Goal: Task Accomplishment & Management: Manage account settings

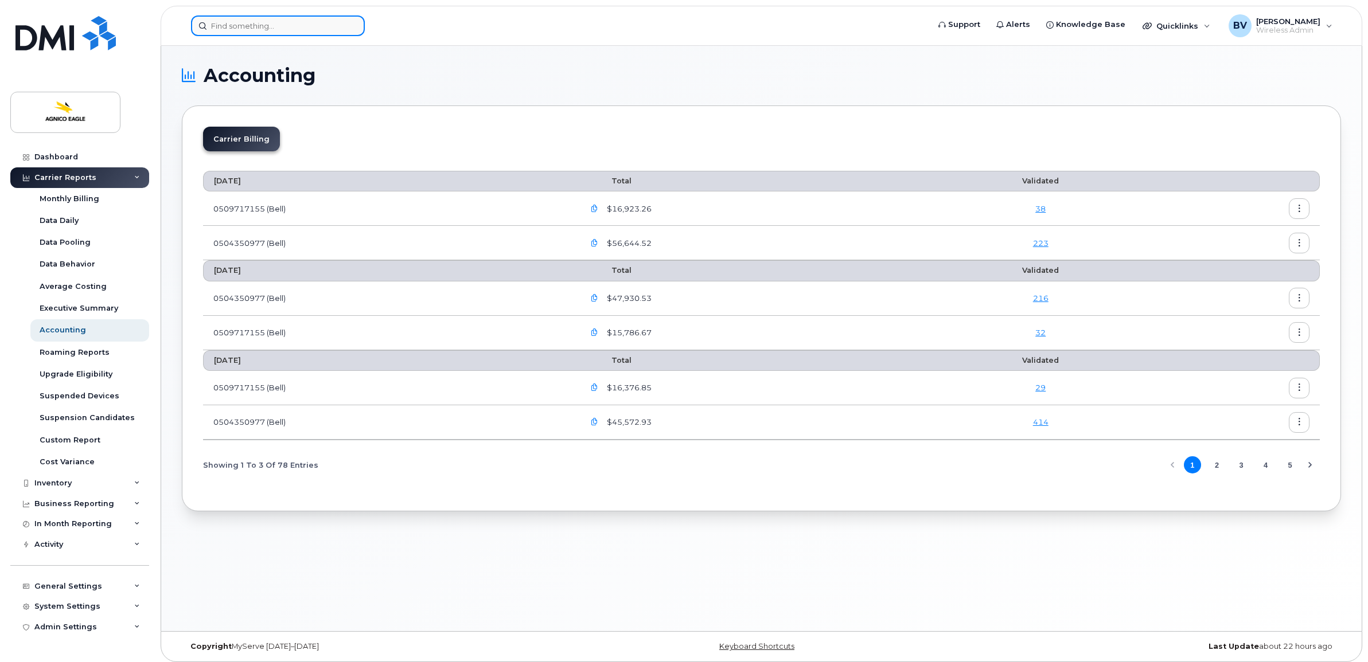
click at [307, 28] on input at bounding box center [278, 25] width 174 height 21
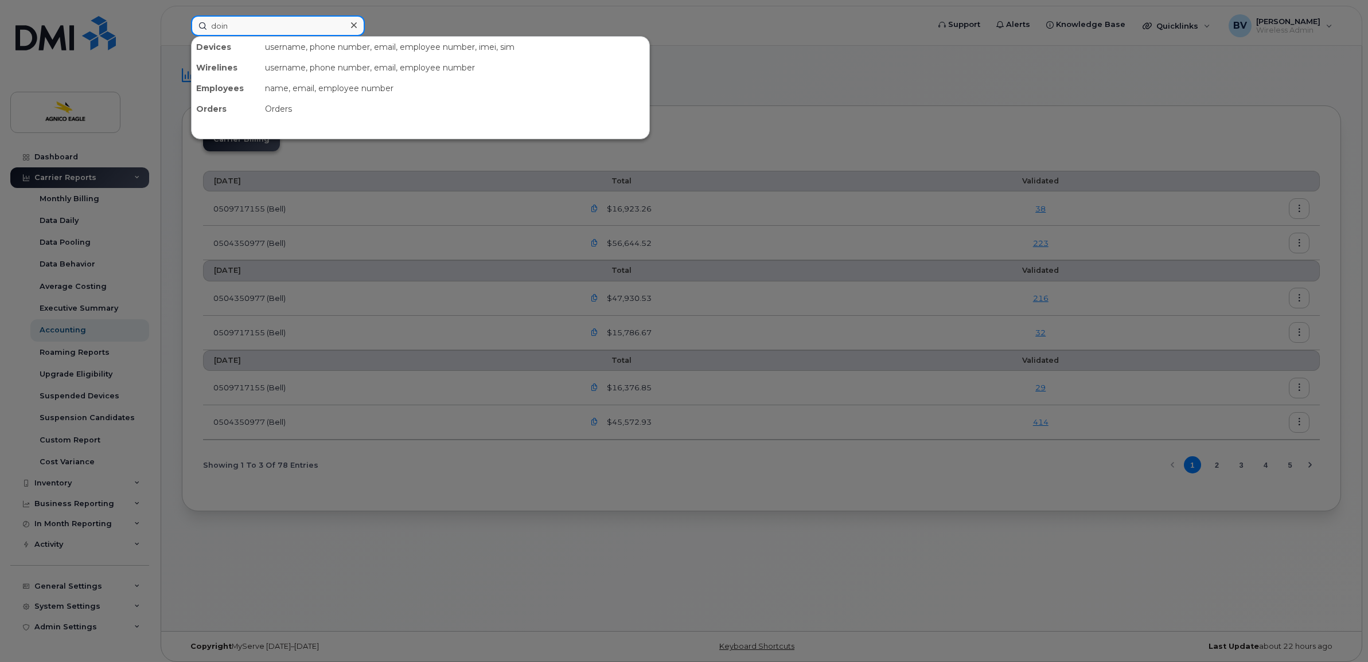
type input "doini"
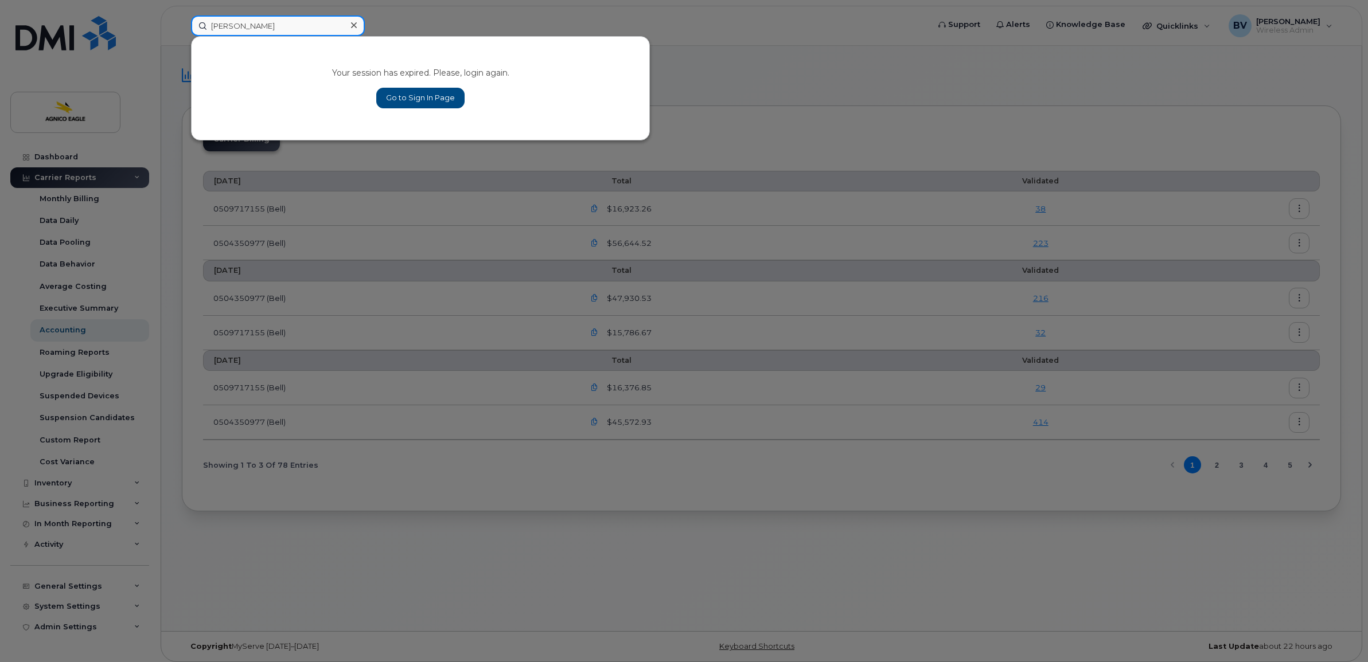
type input "dominic"
click at [415, 93] on link "Go to Sign In Page" at bounding box center [420, 98] width 88 height 21
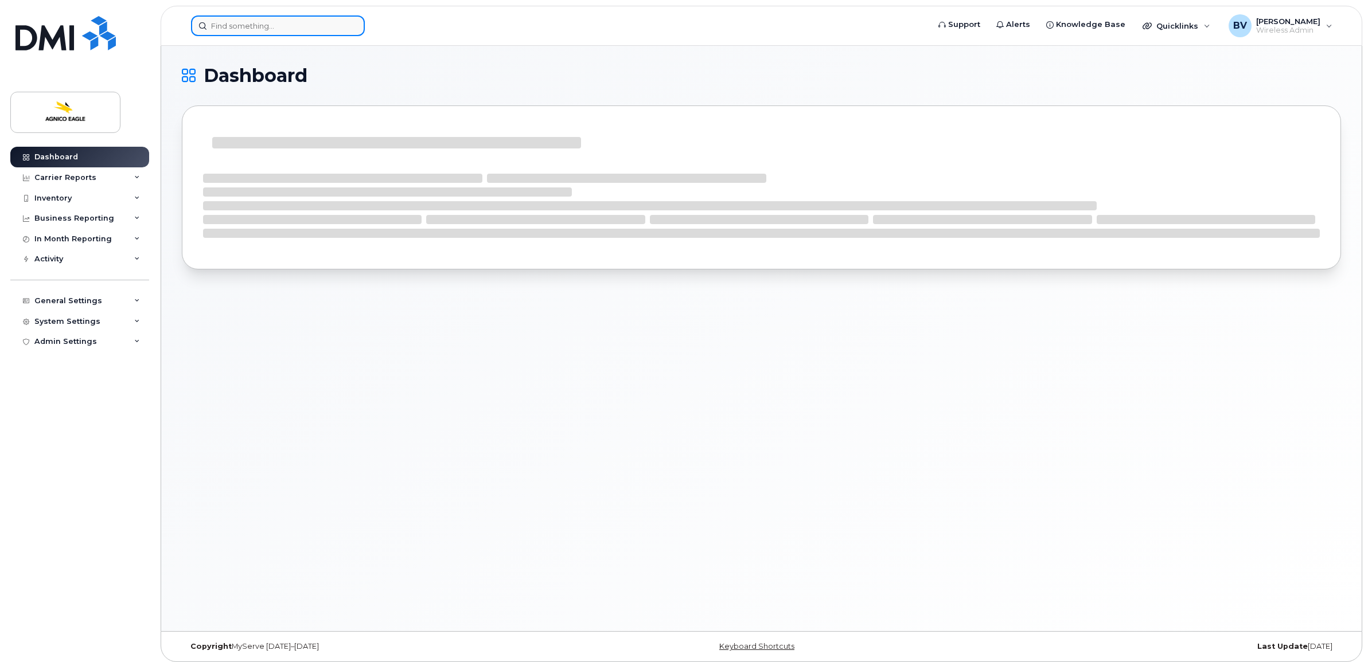
click at [258, 32] on input at bounding box center [278, 25] width 174 height 21
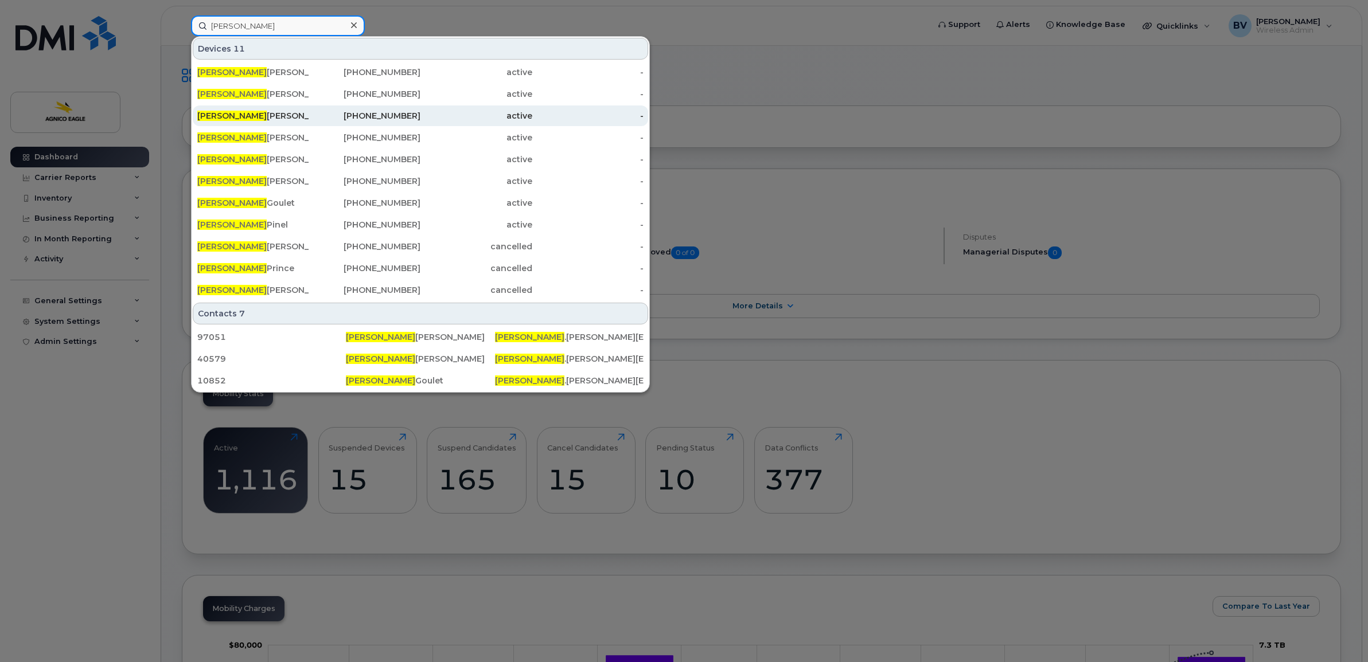
type input "Dominic"
click at [264, 115] on div "Dominic Viger Racine" at bounding box center [253, 115] width 112 height 11
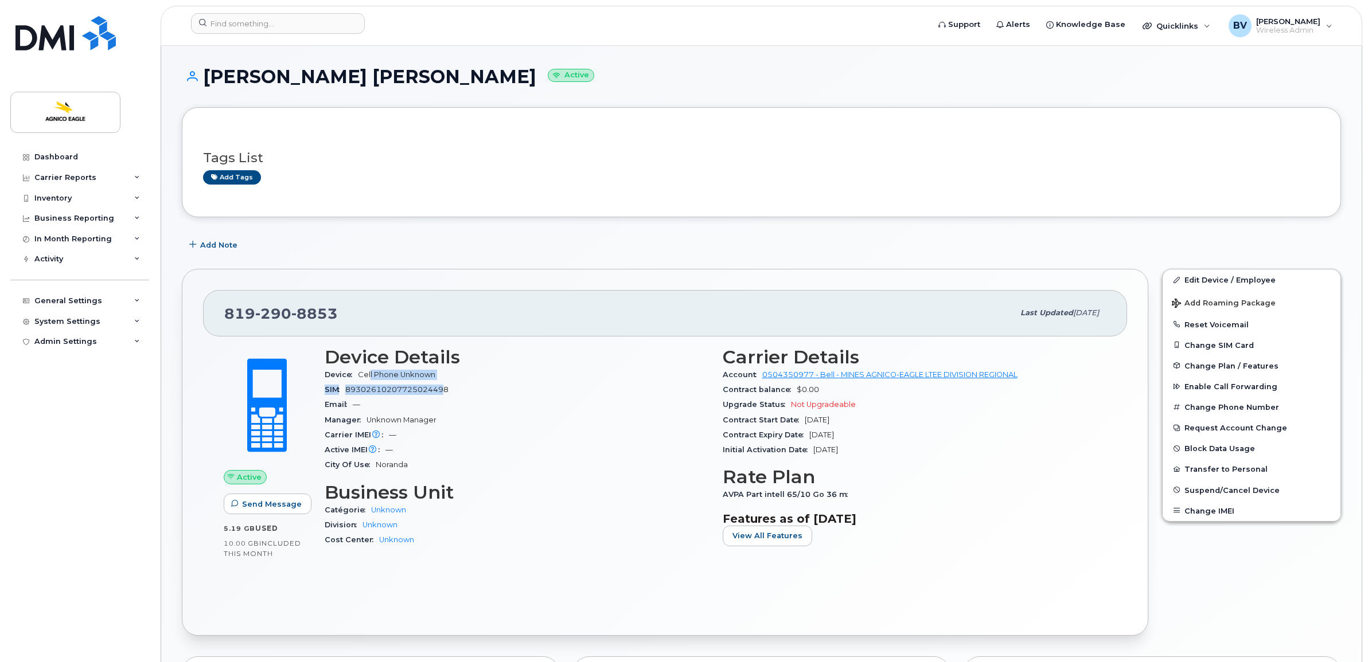
drag, startPoint x: 371, startPoint y: 376, endPoint x: 446, endPoint y: 396, distance: 77.6
click at [446, 396] on section "Device Details Device Cell Phone Unknown SIM 89302610207725024498 Email — Manag…" at bounding box center [517, 410] width 384 height 126
drag, startPoint x: 446, startPoint y: 396, endPoint x: 405, endPoint y: 399, distance: 40.9
click at [405, 399] on div "Email —" at bounding box center [517, 404] width 384 height 15
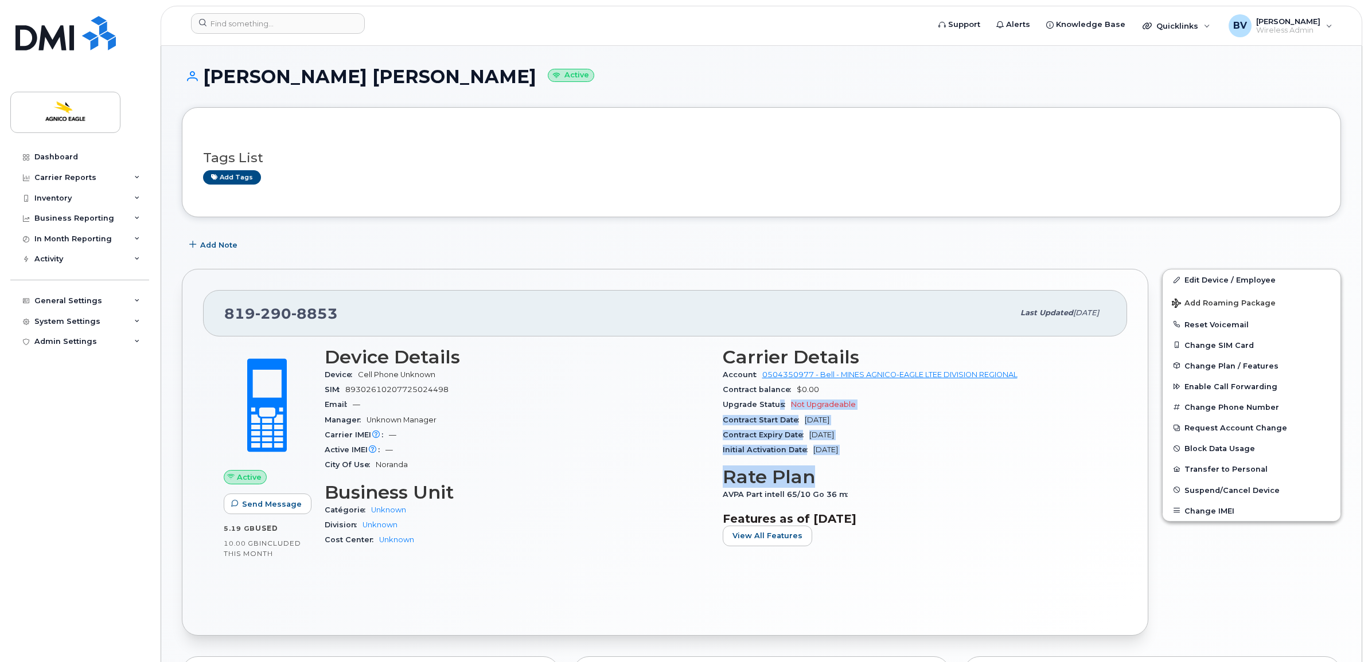
drag, startPoint x: 780, startPoint y: 405, endPoint x: 904, endPoint y: 469, distance: 139.8
click at [904, 469] on div "Carrier Details Account 0504350977 - Bell - MINES AGNICO-EAGLE LTEE DIVISION RE…" at bounding box center [915, 452] width 398 height 224
drag, startPoint x: 904, startPoint y: 469, endPoint x: 834, endPoint y: 455, distance: 71.3
click at [834, 455] on div "Initial Activation Date Aug 16, 2025" at bounding box center [915, 450] width 384 height 15
click at [430, 201] on div "Tags List Add tags" at bounding box center [761, 162] width 1159 height 110
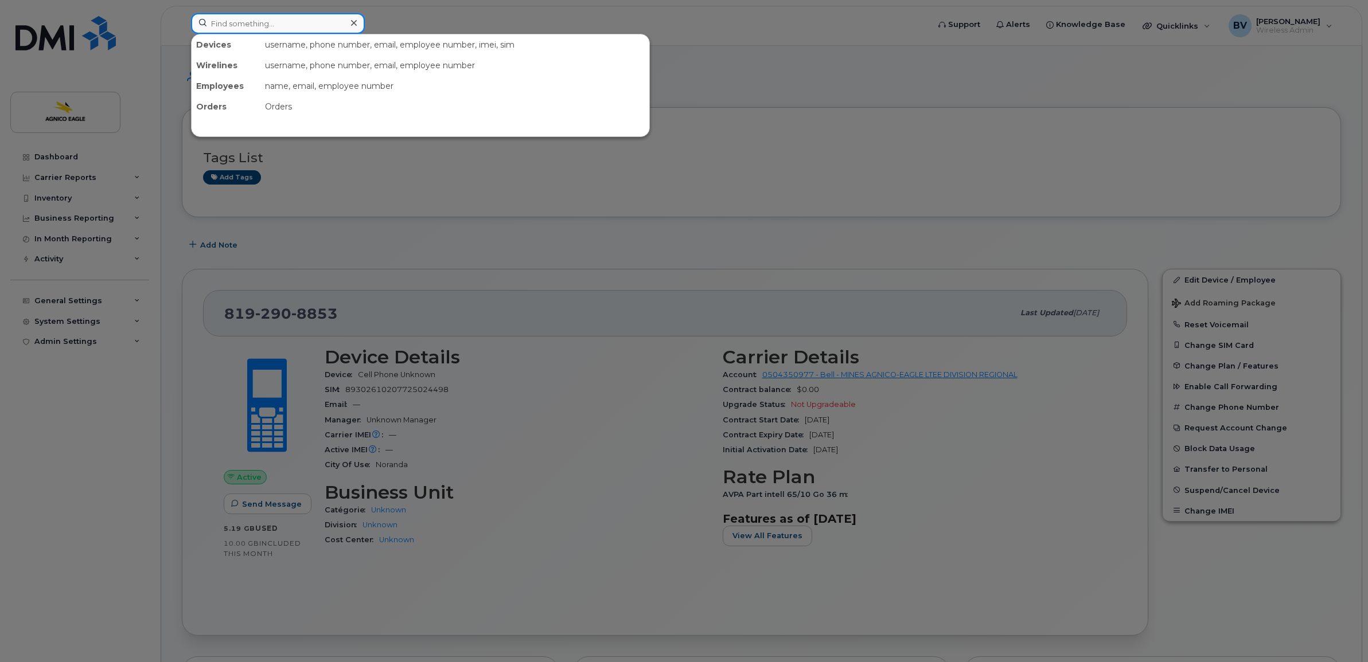
click at [214, 18] on input at bounding box center [278, 23] width 174 height 21
type input "Marc Fontaine"
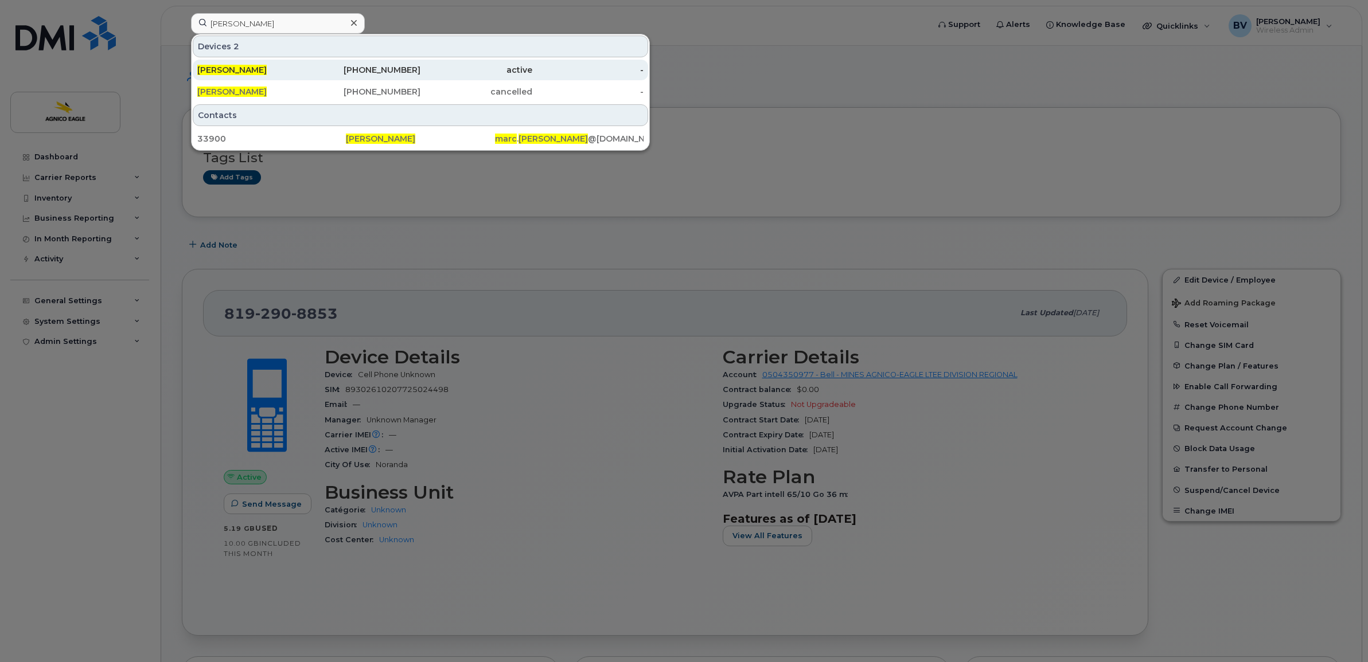
click at [230, 67] on span "Marc Fontaine" at bounding box center [231, 70] width 69 height 10
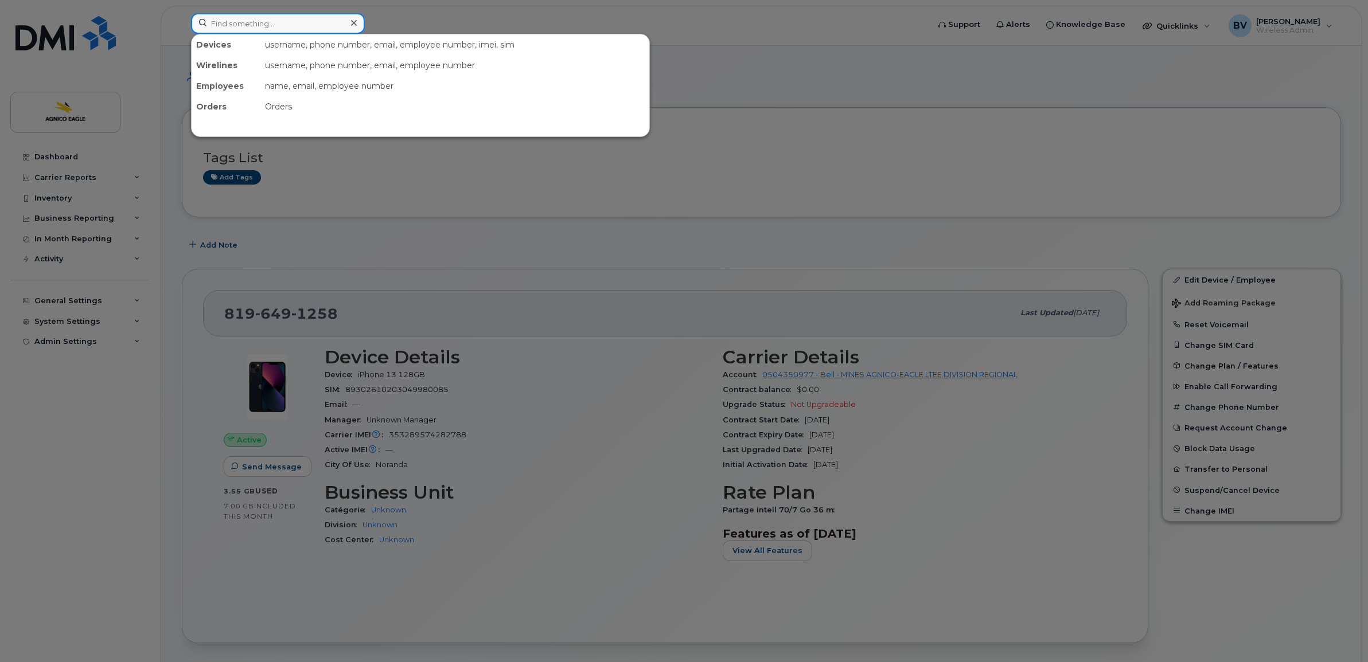
click at [274, 27] on input at bounding box center [278, 23] width 174 height 21
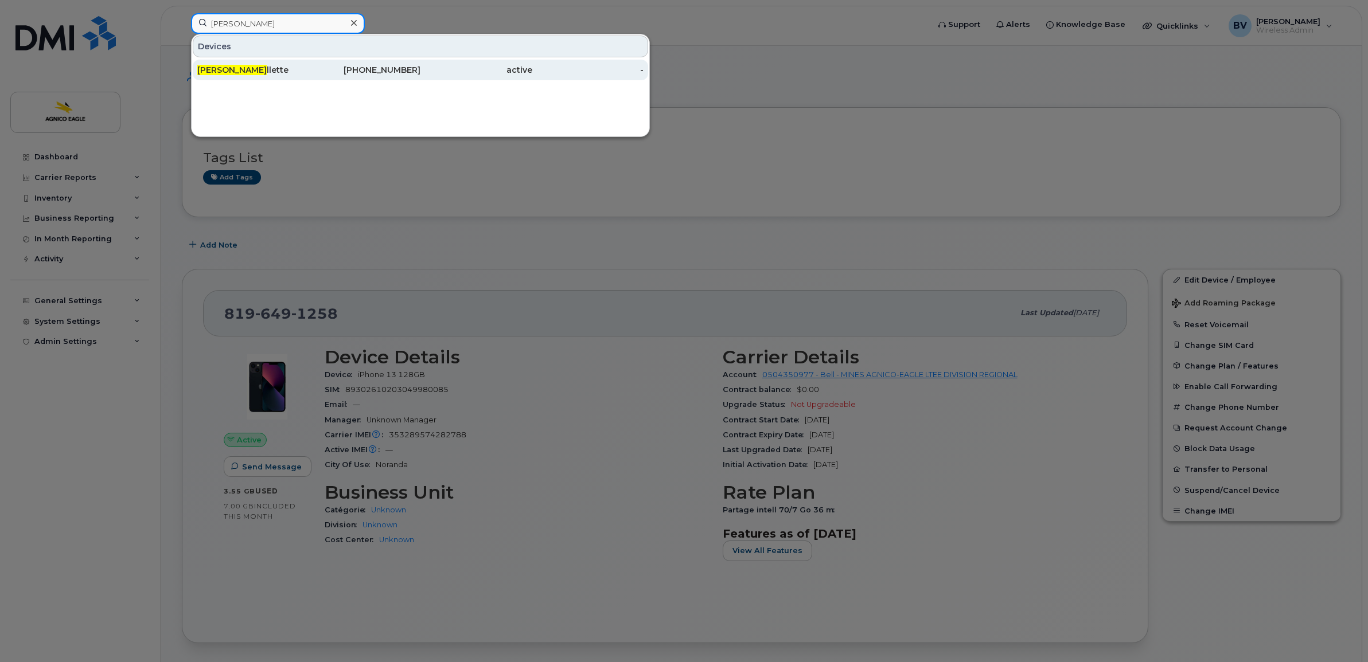
type input "Sebastien Oue"
click at [255, 65] on div "Sebastien Oue llette" at bounding box center [253, 69] width 112 height 11
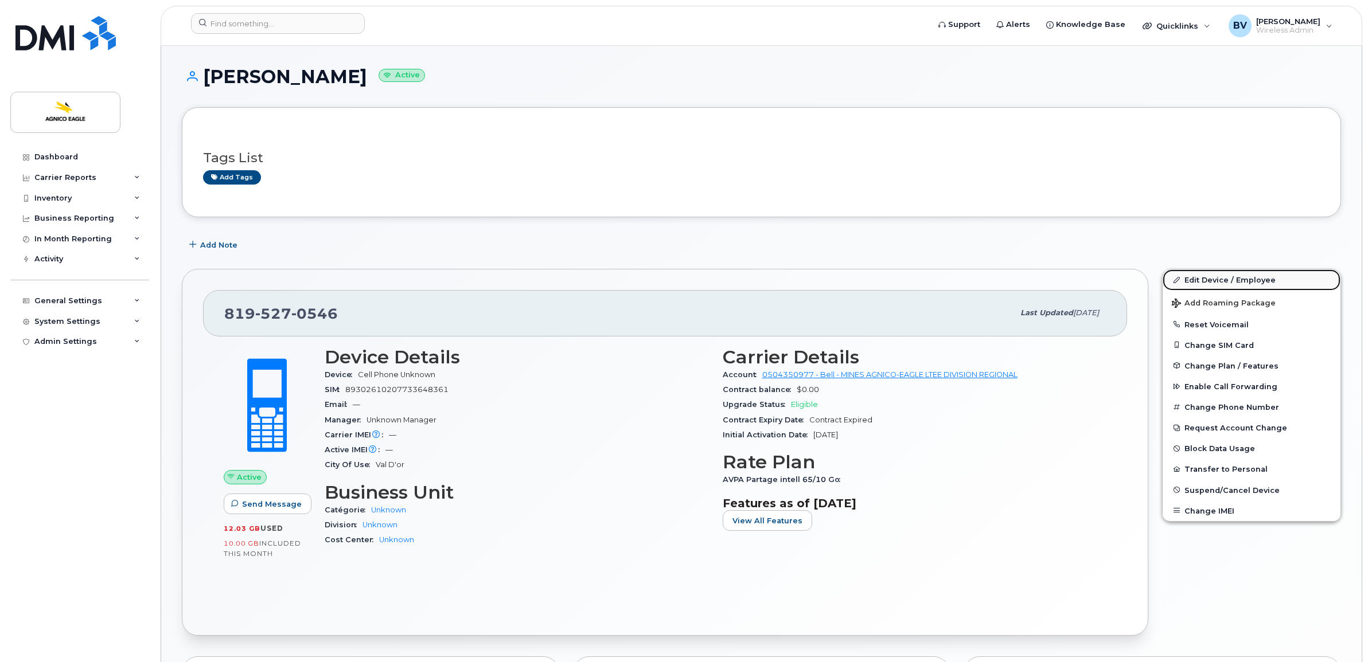
click at [1239, 276] on link "Edit Device / Employee" at bounding box center [1251, 280] width 178 height 21
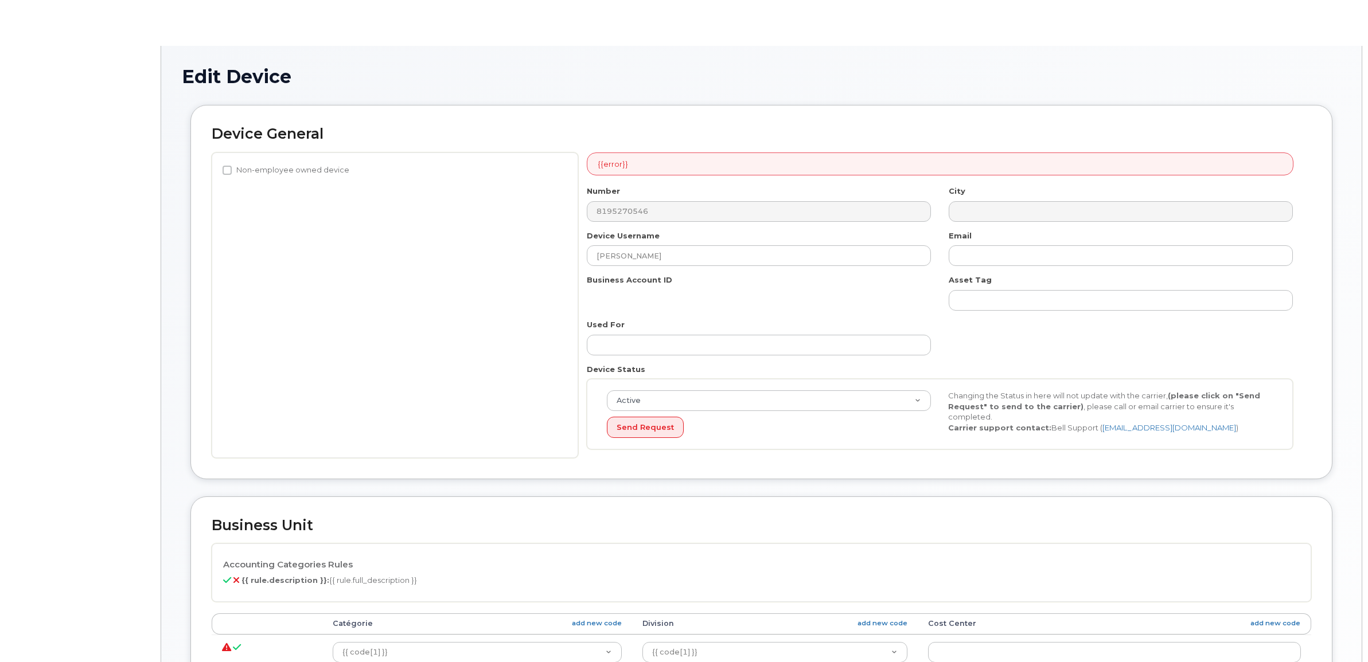
select select "571207"
select select "579715"
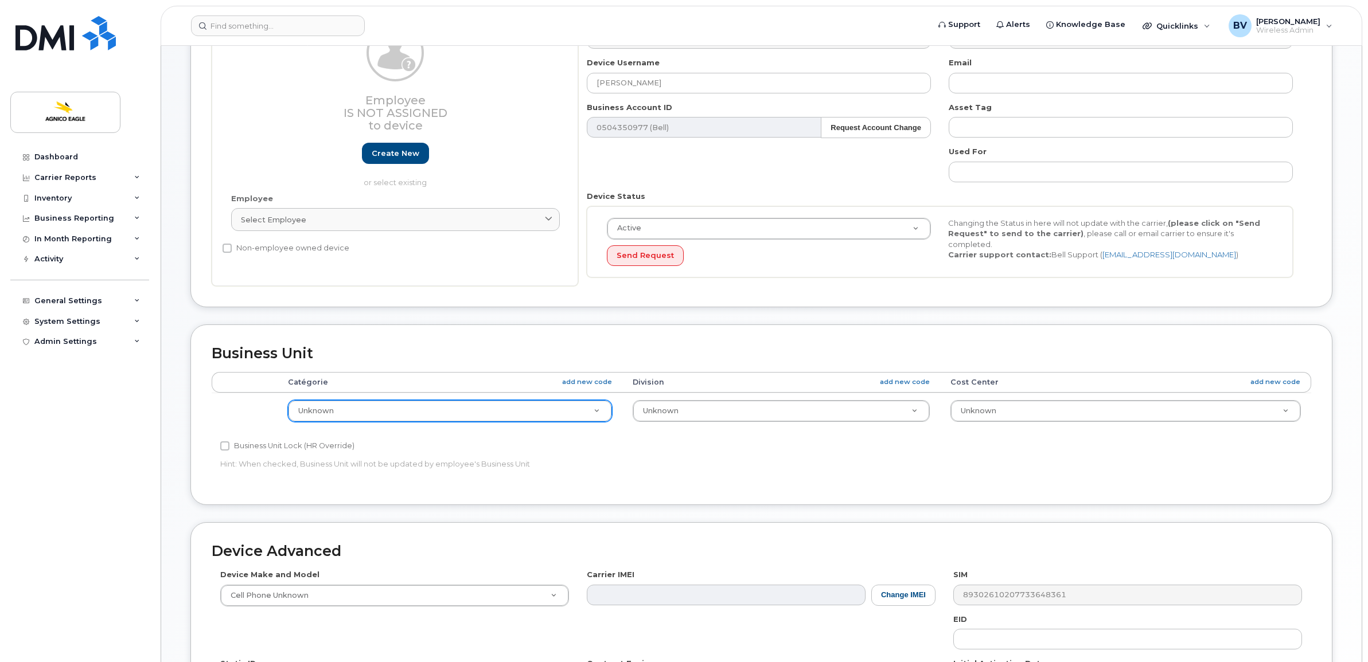
scroll to position [143, 0]
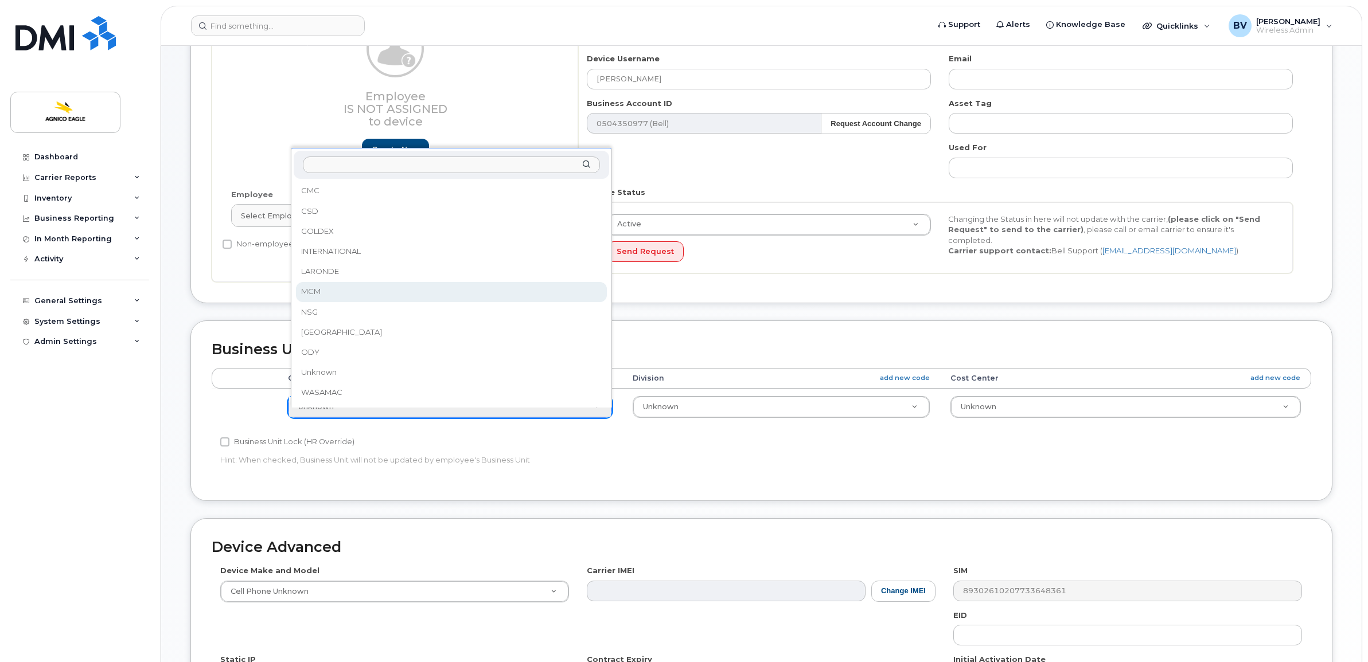
select select "34656250"
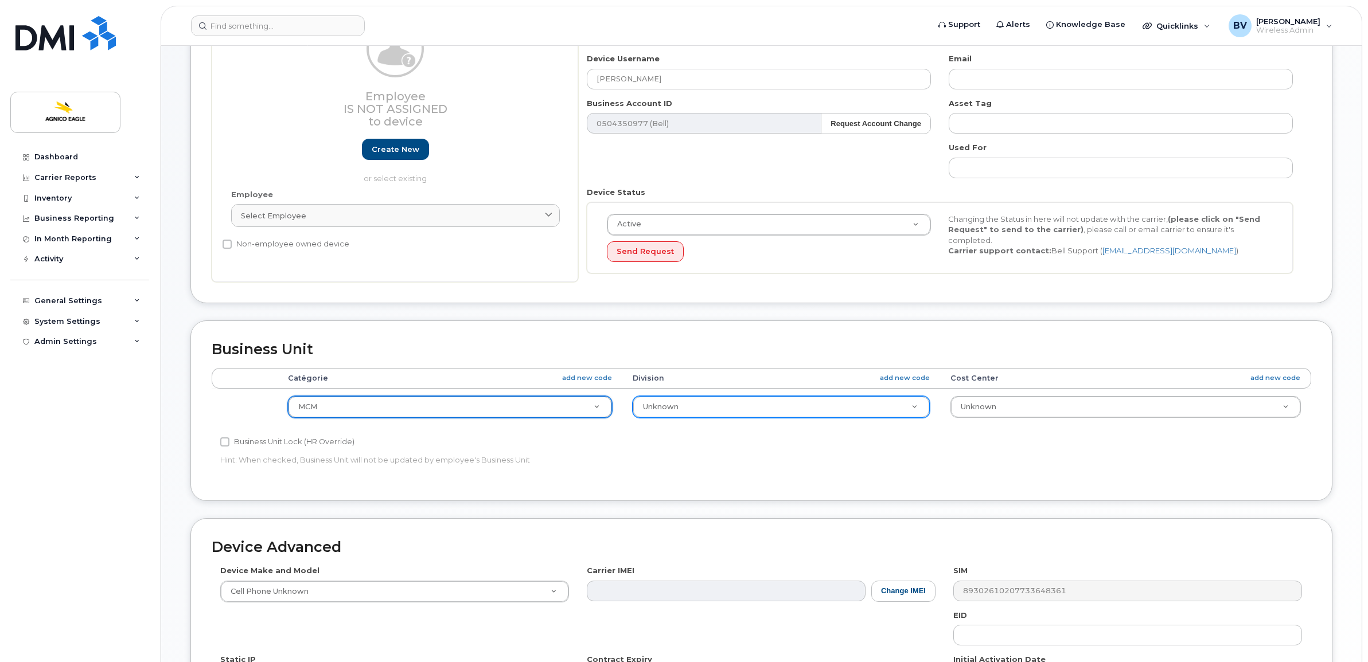
click at [666, 397] on div "Unknown" at bounding box center [781, 407] width 297 height 22
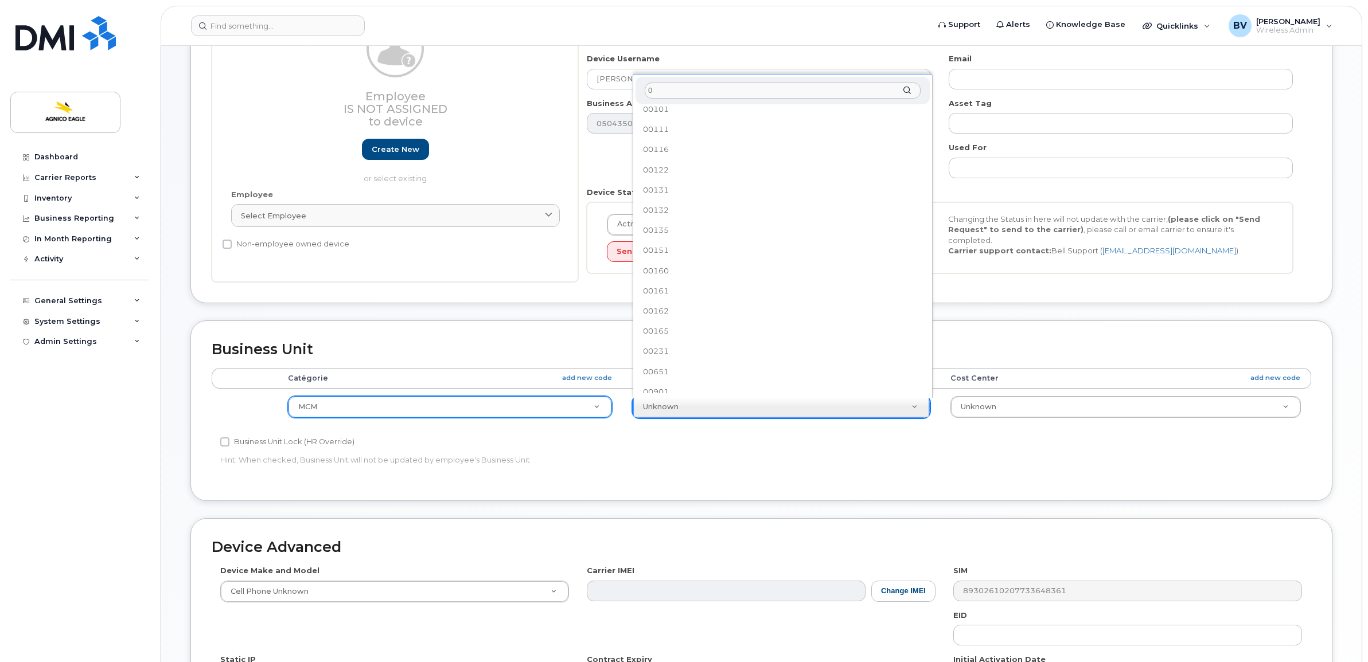
scroll to position [0, 0]
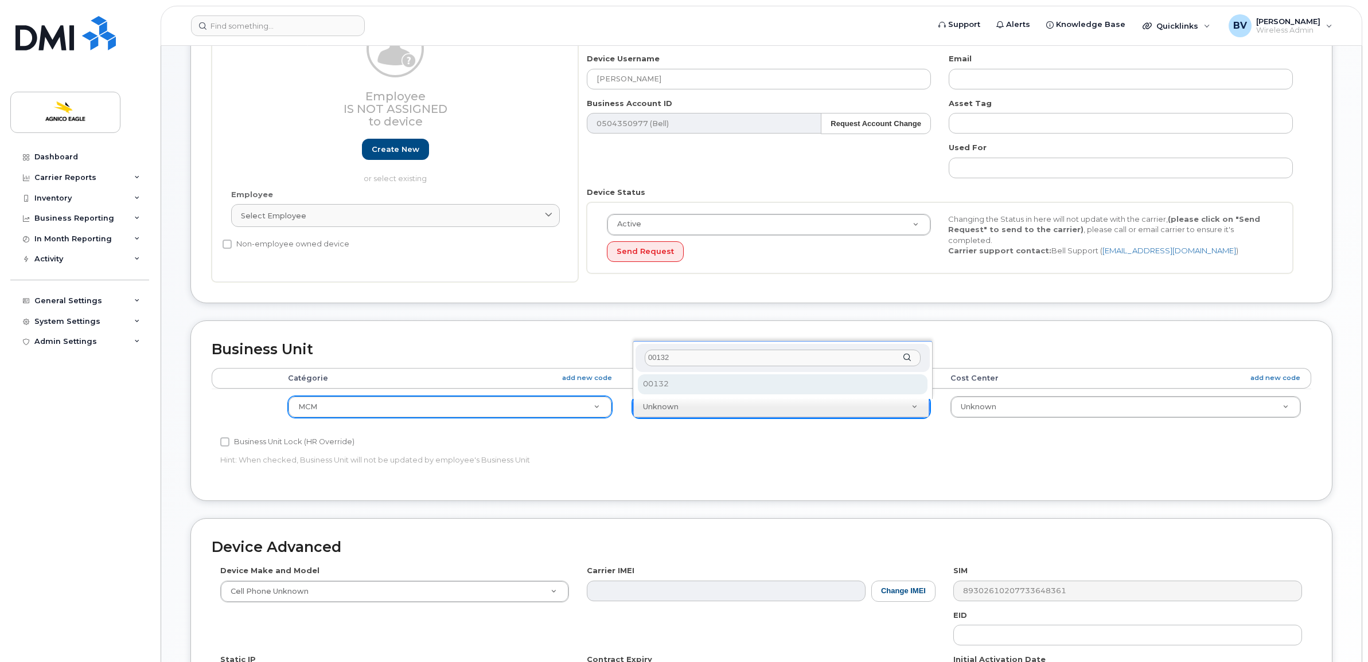
type input "00132"
select select "33745205"
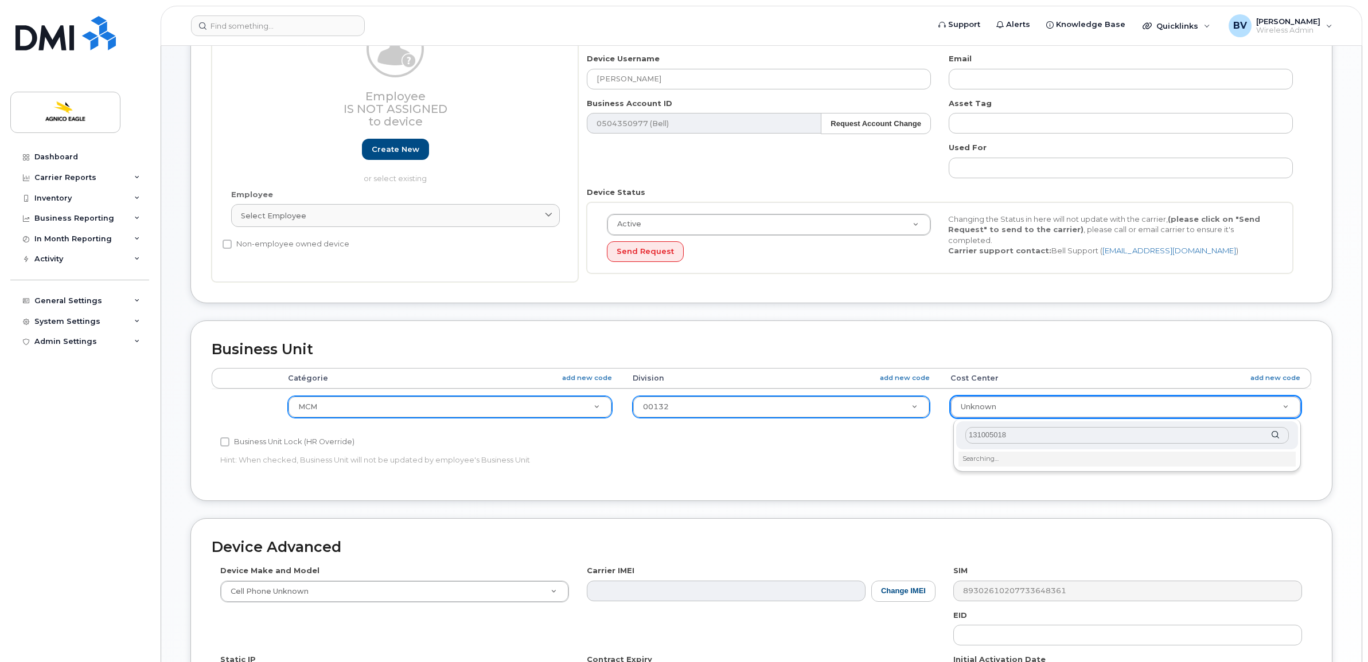
type input "1310050180"
type input "33745217"
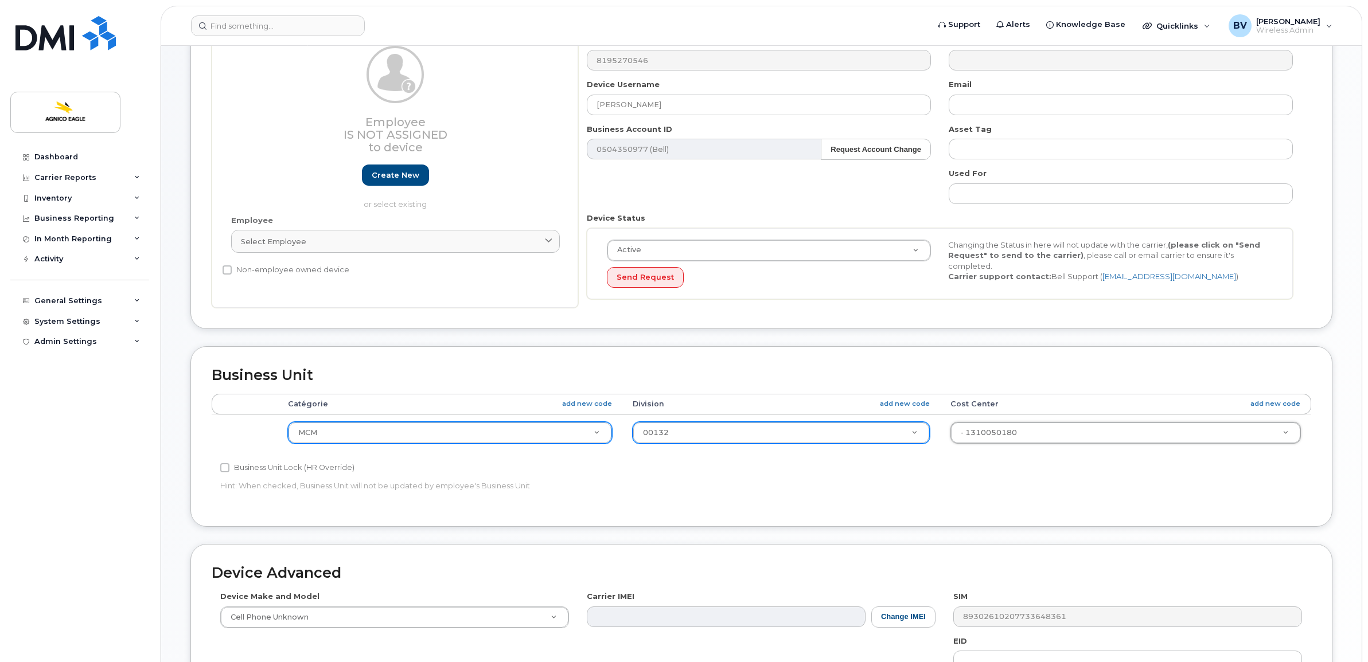
scroll to position [344, 0]
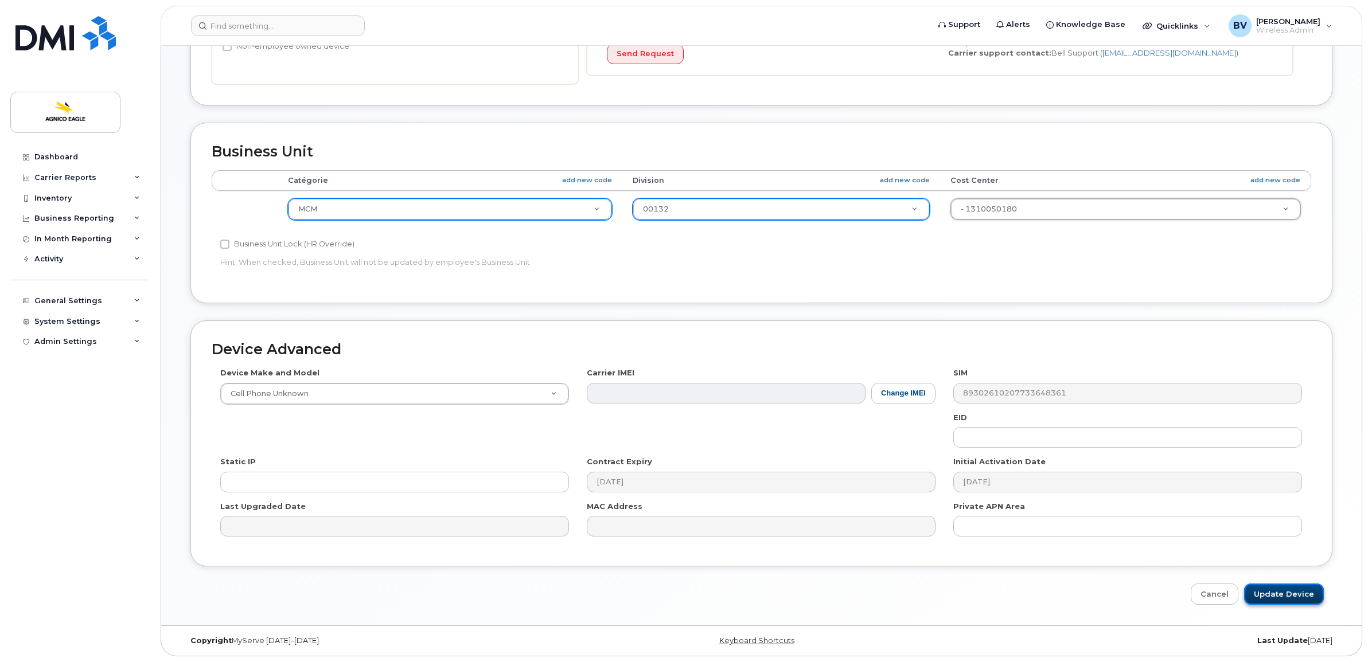
click at [1282, 597] on input "Update Device" at bounding box center [1284, 594] width 80 height 21
type input "Saving..."
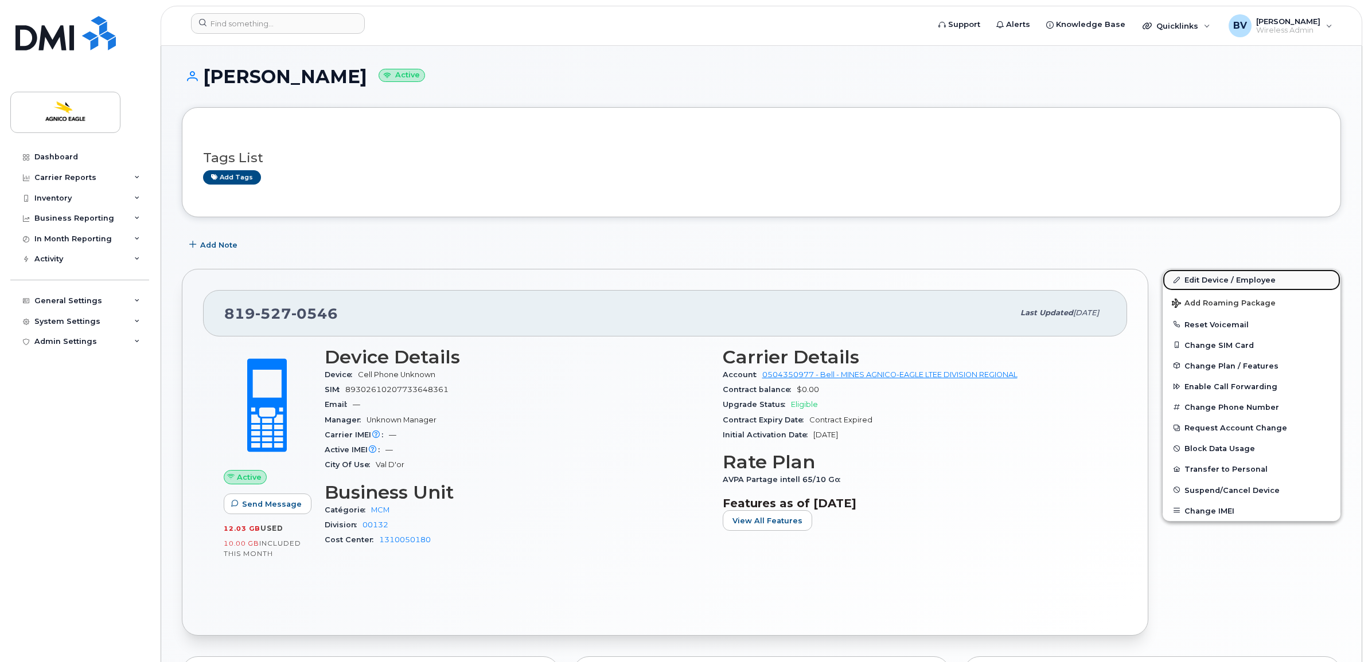
click at [1240, 278] on link "Edit Device / Employee" at bounding box center [1251, 280] width 178 height 21
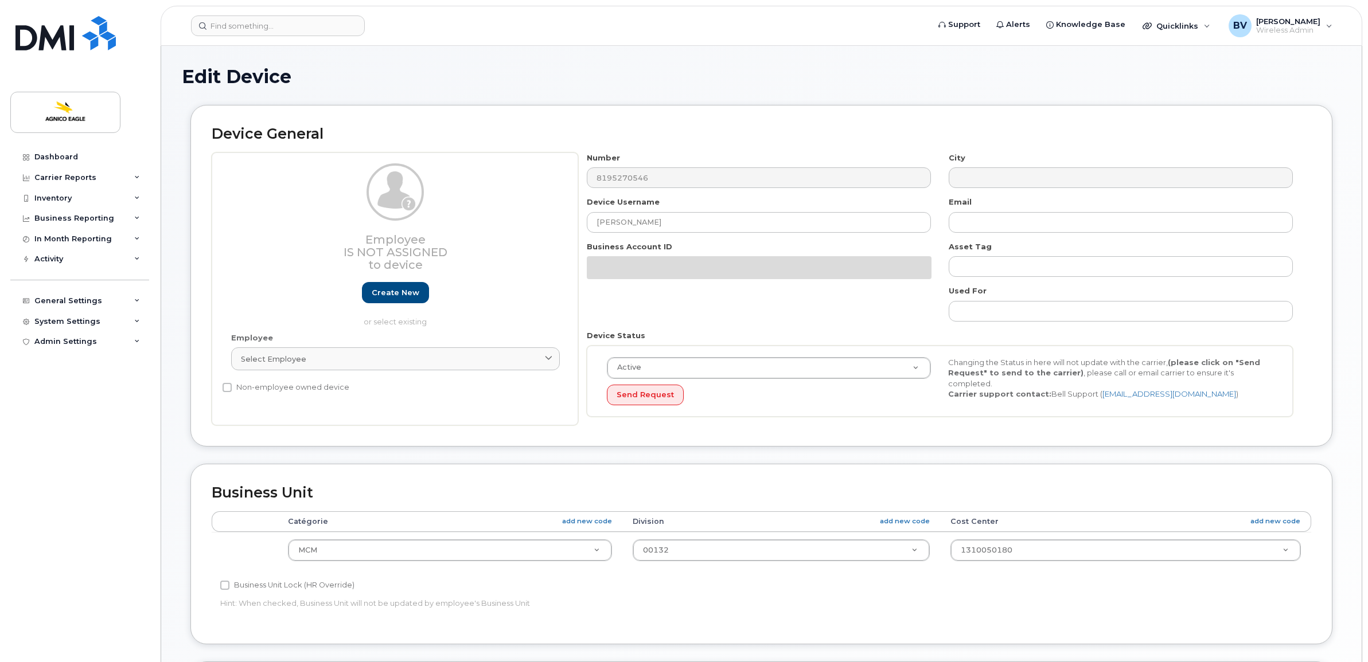
select select "34656250"
select select "33745205"
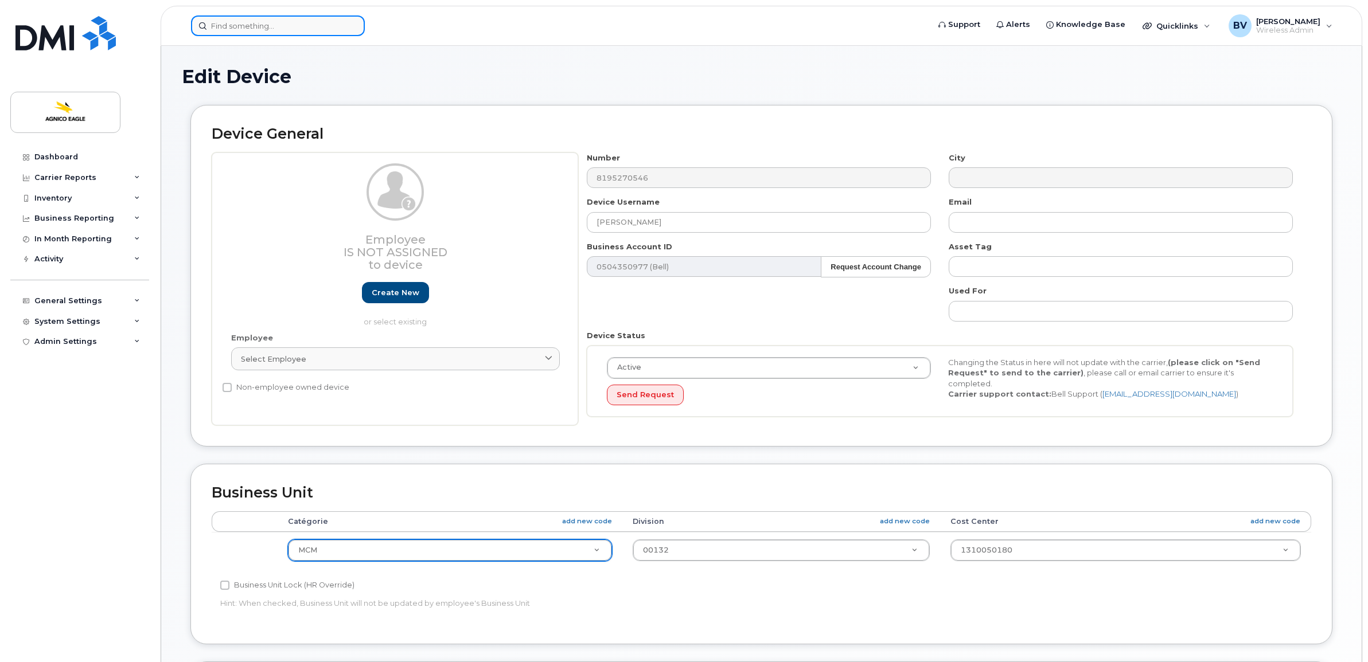
click at [271, 28] on input at bounding box center [278, 25] width 174 height 21
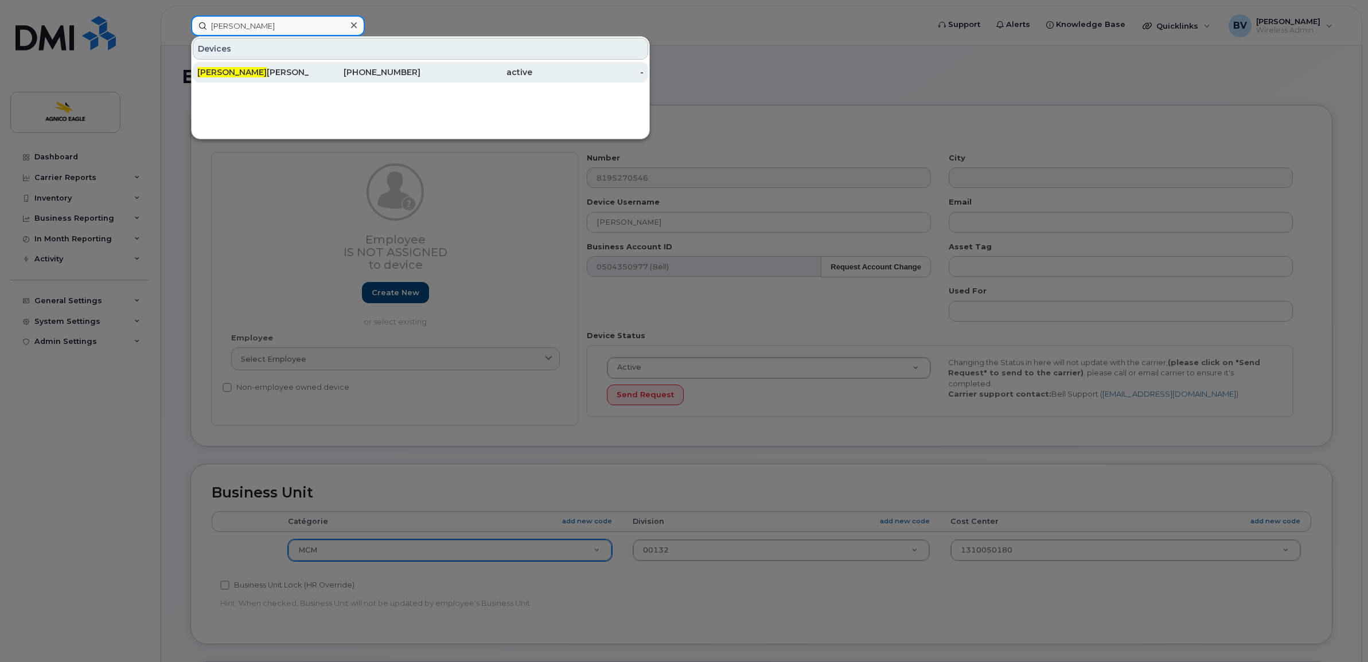
type input "[PERSON_NAME]"
click at [252, 71] on div "[PERSON_NAME] [PERSON_NAME]" at bounding box center [253, 72] width 112 height 11
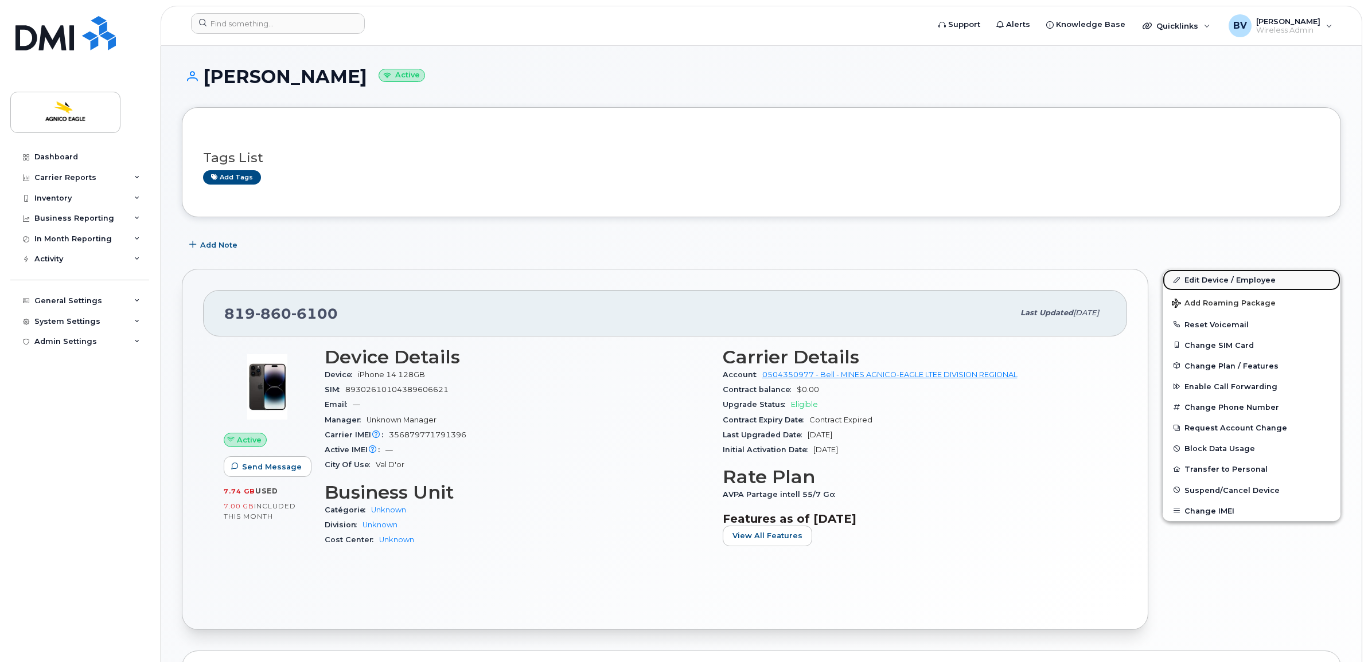
click at [1215, 277] on link "Edit Device / Employee" at bounding box center [1251, 280] width 178 height 21
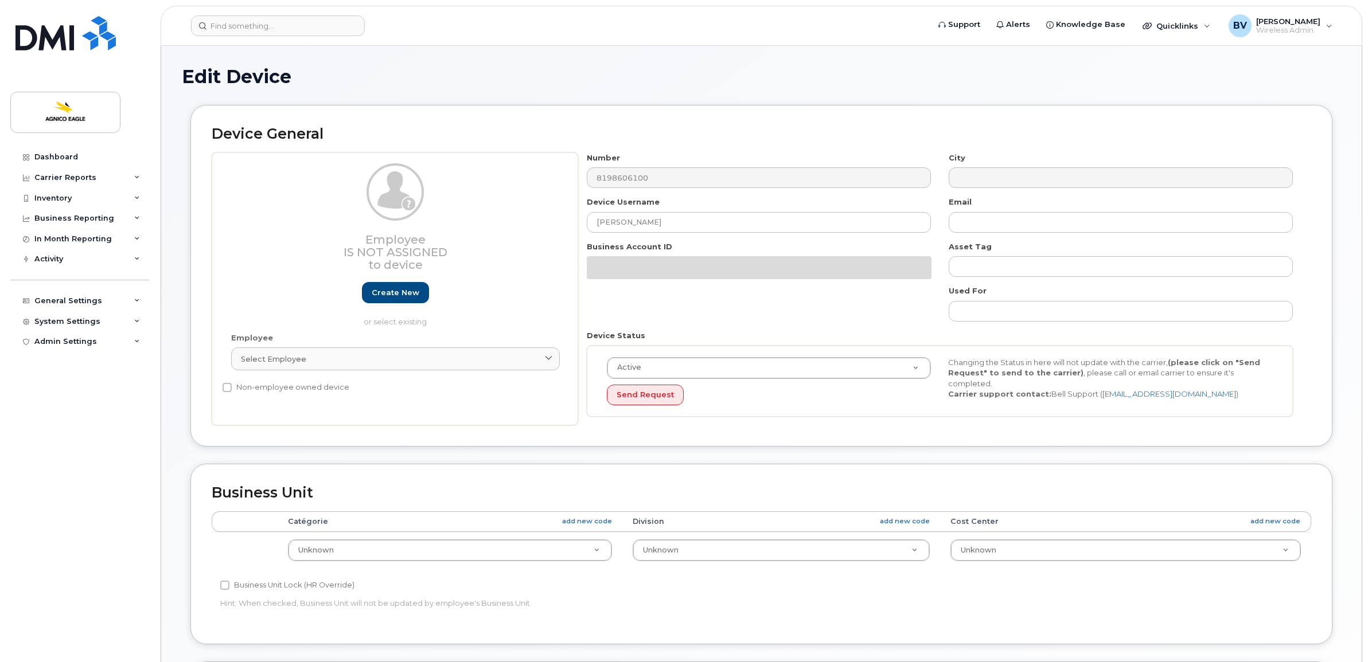
select select "571207"
select select "579715"
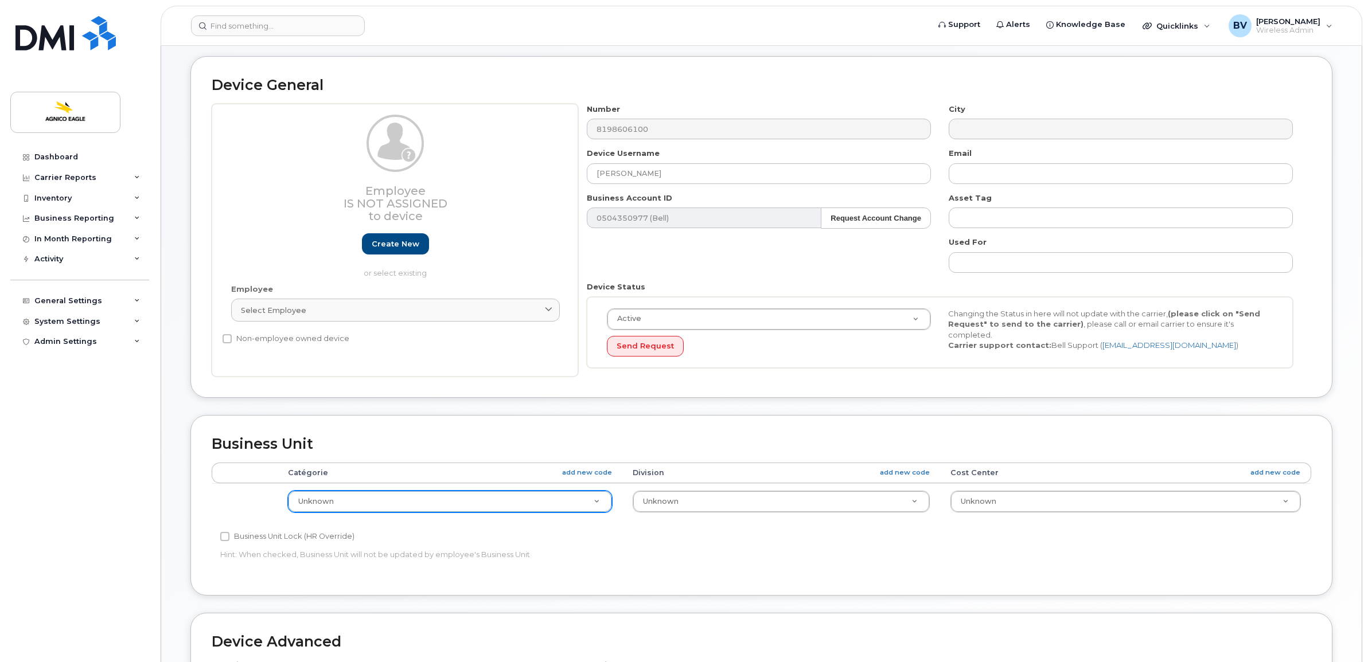
scroll to position [72, 0]
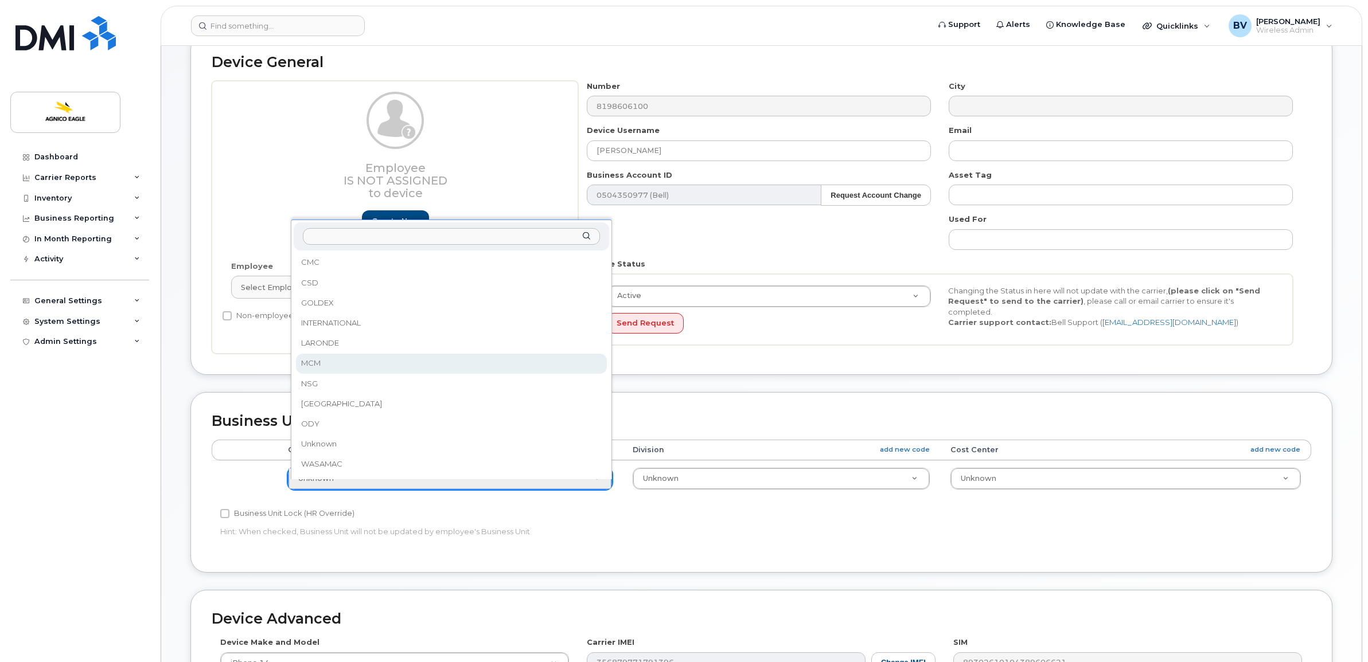
select select "34656250"
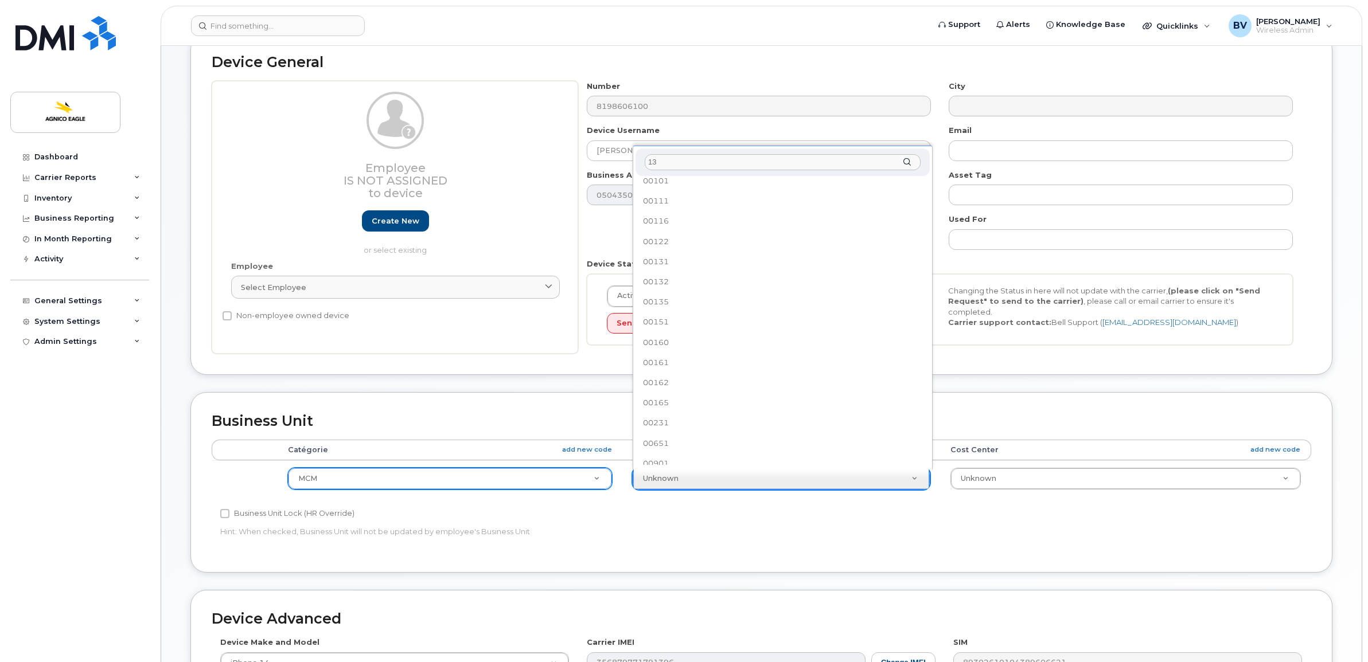
scroll to position [0, 0]
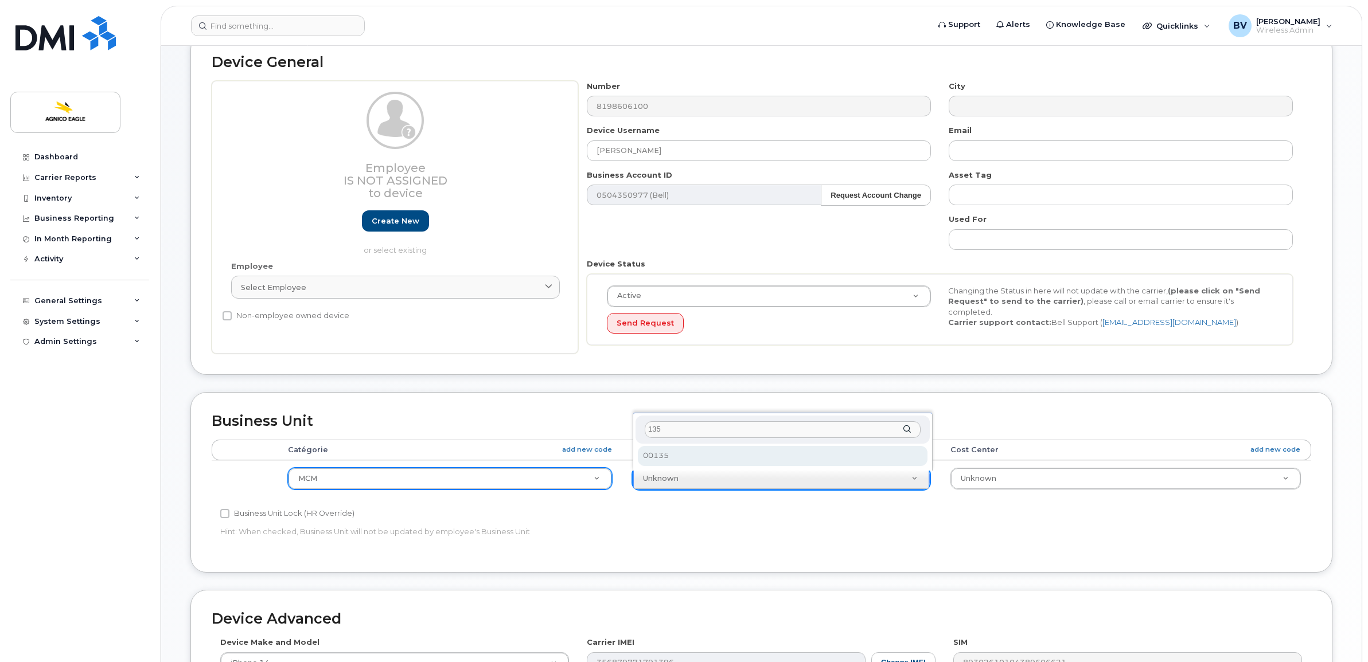
type input "135"
select select "33745203"
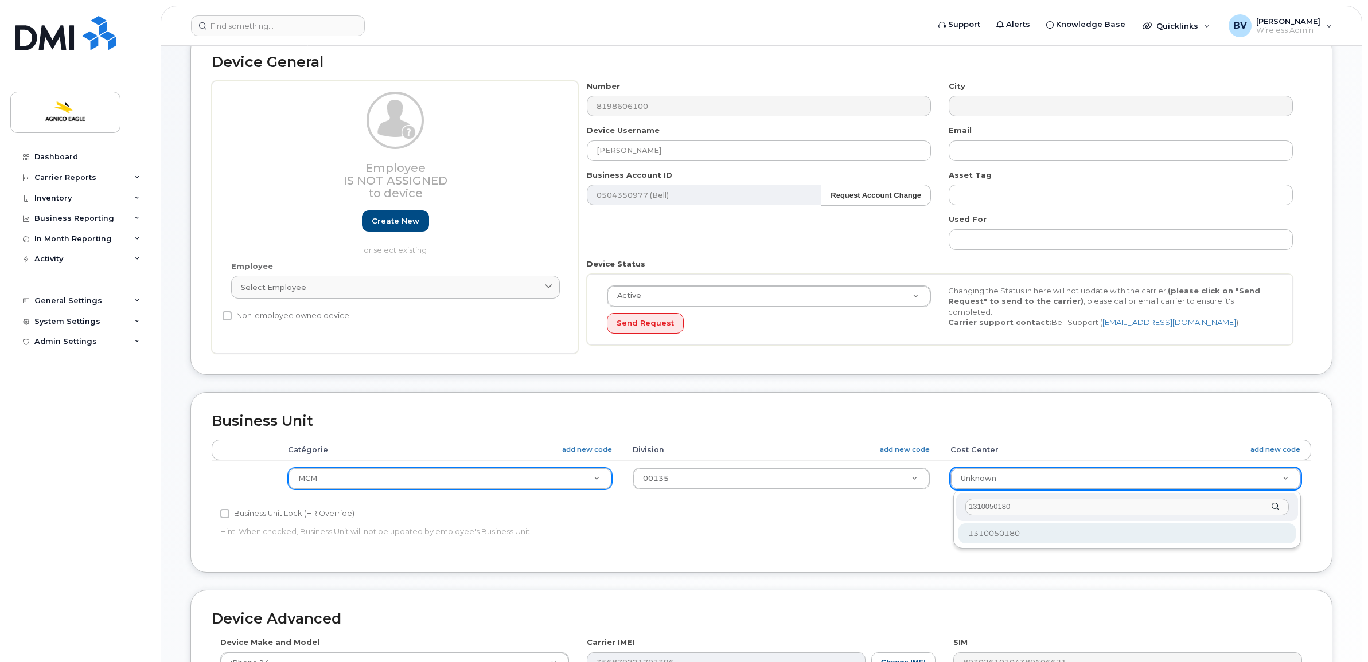
type input "1310050180"
type input "33745217"
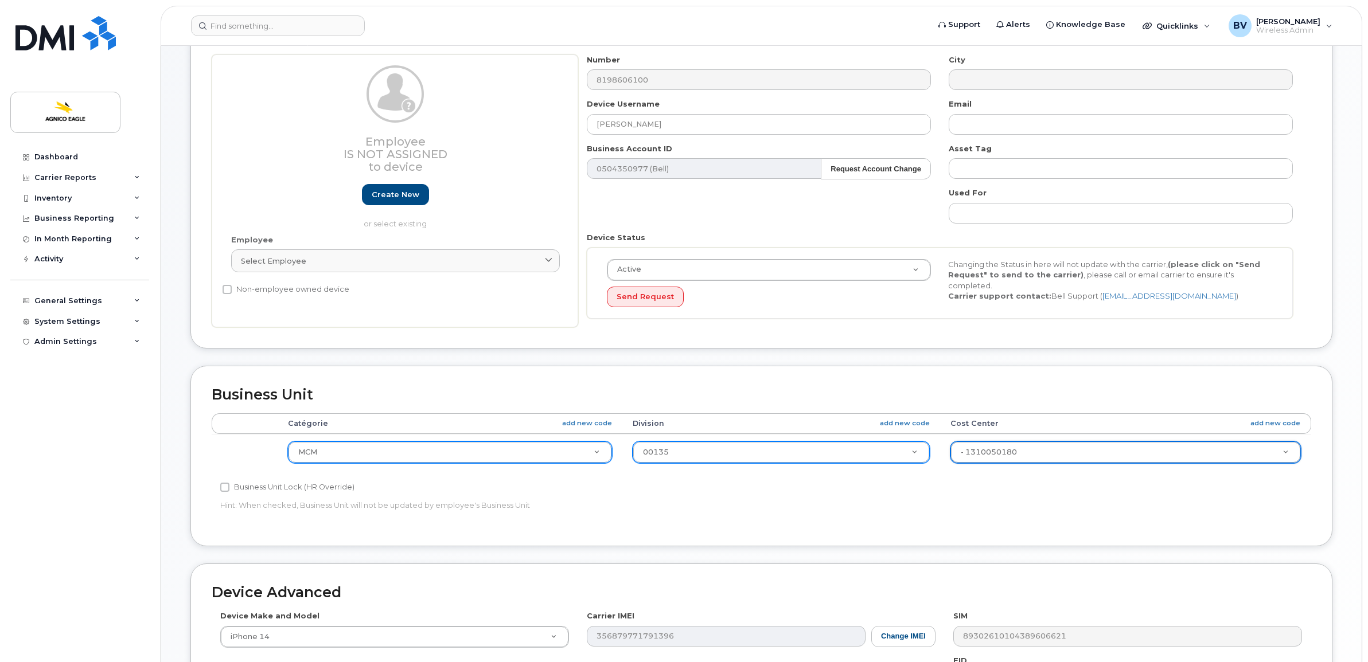
scroll to position [344, 0]
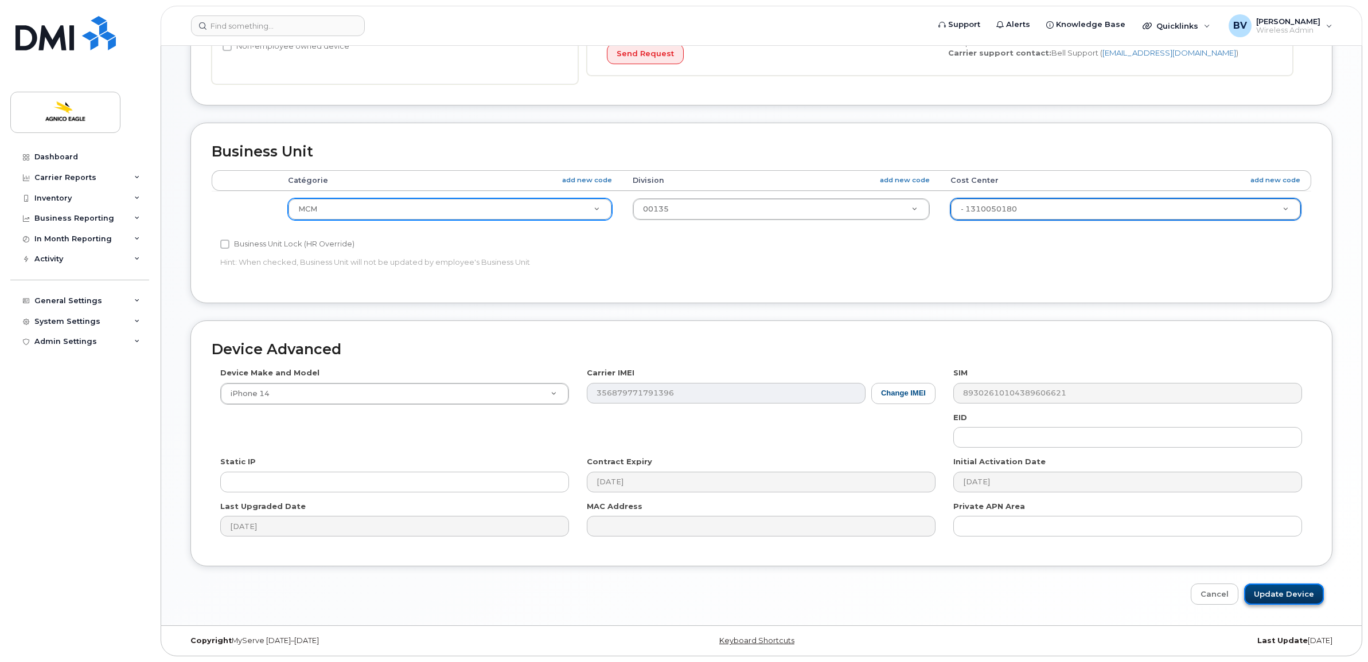
click at [1282, 594] on input "Update Device" at bounding box center [1284, 594] width 80 height 21
type input "Saving..."
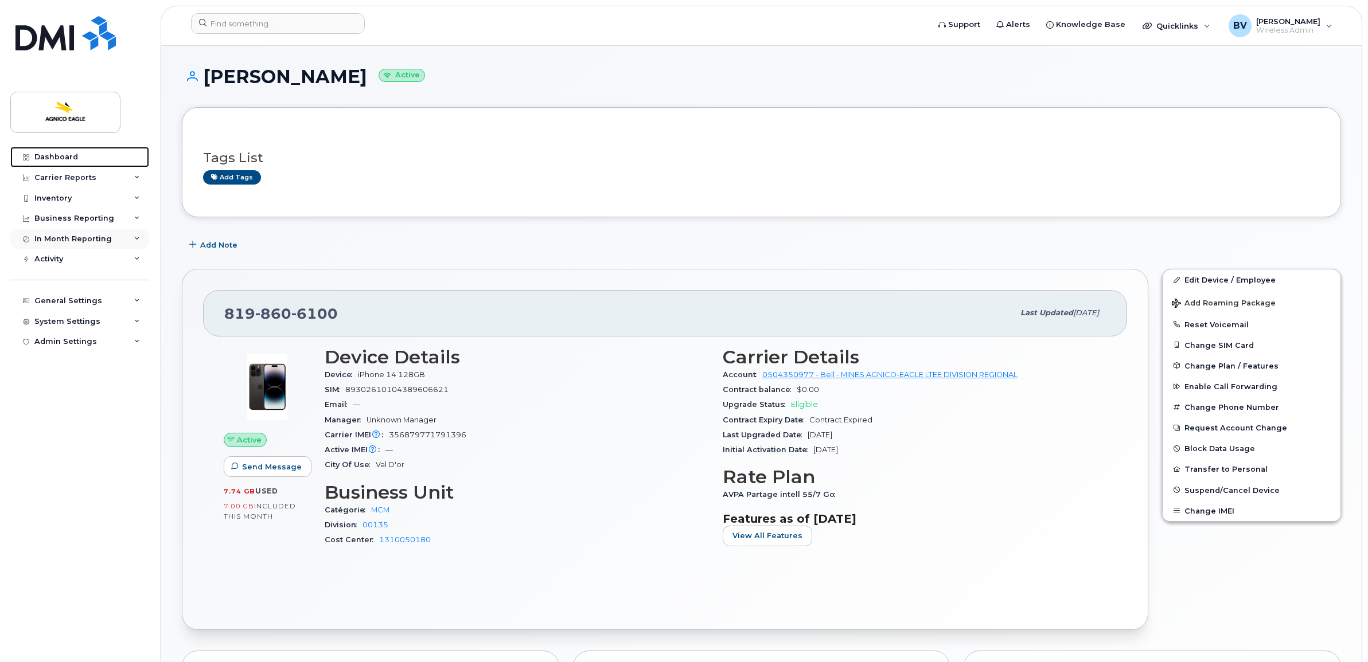
click at [62, 156] on div "Dashboard" at bounding box center [56, 157] width 44 height 9
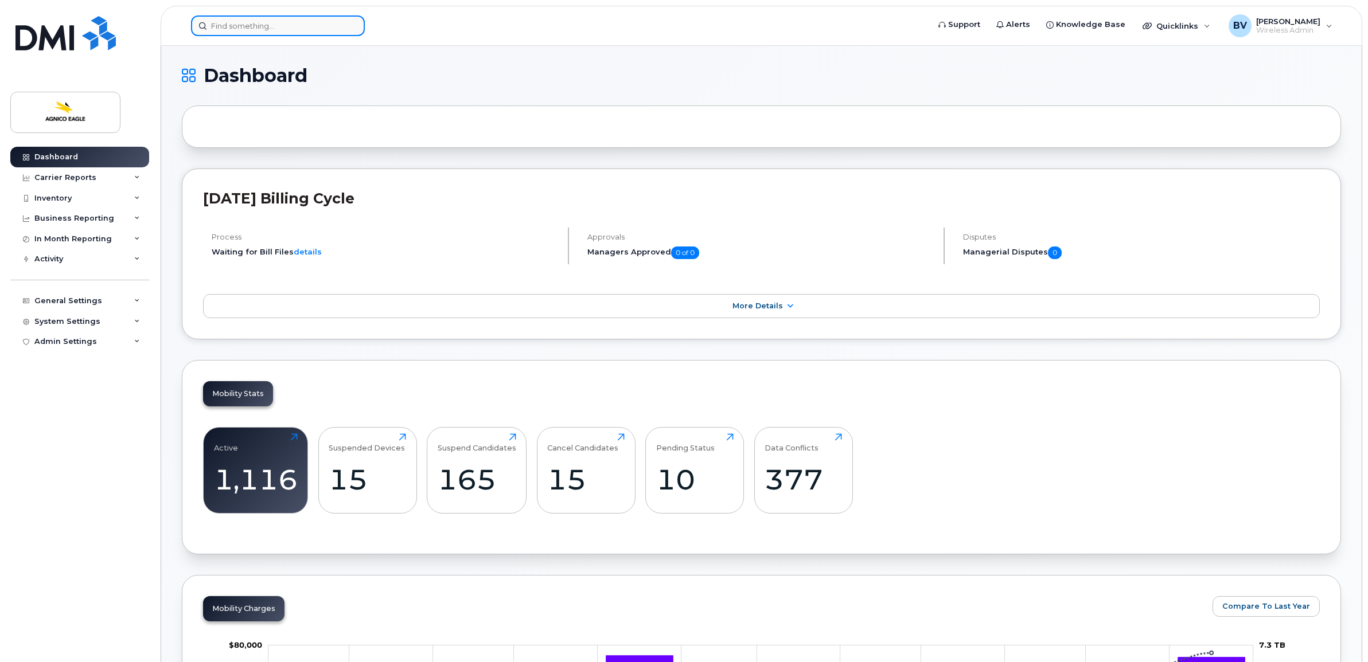
click at [288, 25] on input at bounding box center [278, 25] width 174 height 21
